Goal: Navigation & Orientation: Find specific page/section

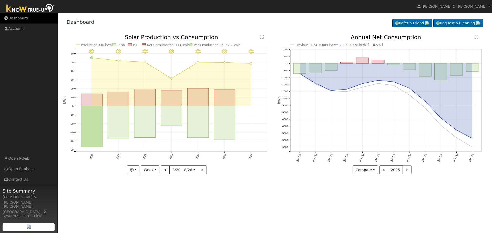
click at [11, 19] on link "Dashboard" at bounding box center [29, 18] width 58 height 11
click at [19, 19] on link "Dashboard" at bounding box center [29, 18] width 58 height 11
click at [15, 18] on link "Dashboard" at bounding box center [29, 18] width 58 height 11
